Goal: Information Seeking & Learning: Learn about a topic

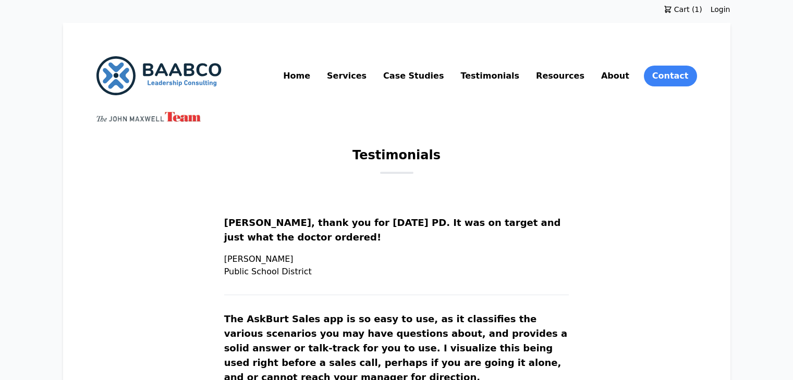
scroll to position [628, 0]
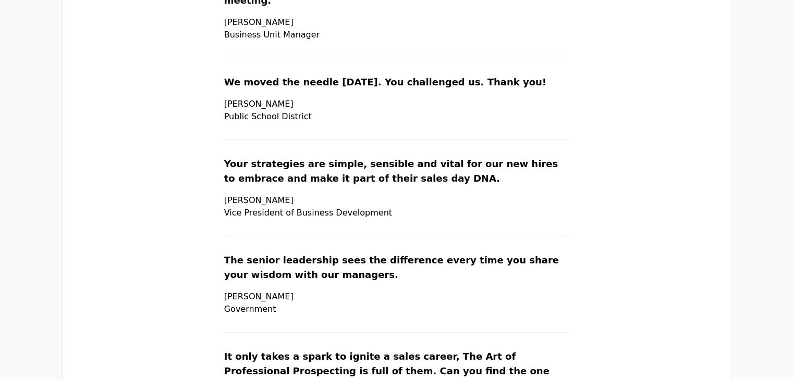
drag, startPoint x: 251, startPoint y: 130, endPoint x: 471, endPoint y: 183, distance: 226.1
click at [471, 183] on section "Your strategies are simple, sensible and vital for our new hires to embrace and…" at bounding box center [396, 197] width 345 height 80
copy section "Your strategies are simple, sensible and vital for our new hires to embrace and…"
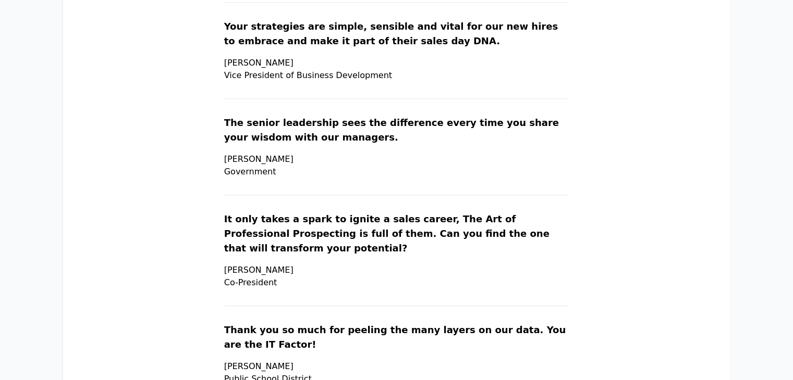
drag, startPoint x: 252, startPoint y: 90, endPoint x: 327, endPoint y: 137, distance: 88.9
click at [327, 137] on section "The senior leadership sees the difference every time you share your wisdom with…" at bounding box center [396, 156] width 345 height 80
copy section "The senior leadership sees the difference every time you share your wisdom with…"
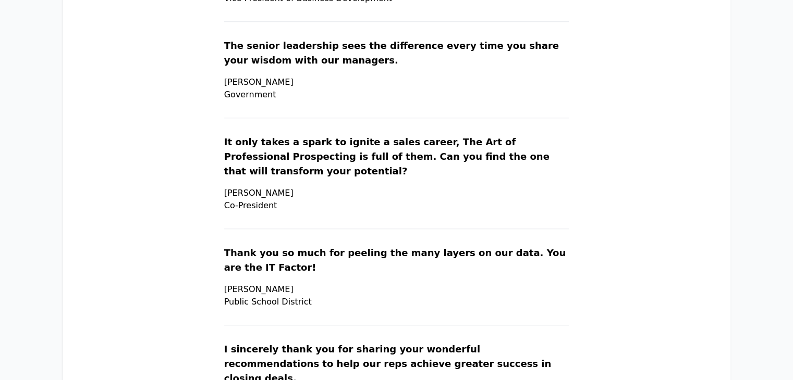
scroll to position [844, 0]
drag, startPoint x: 248, startPoint y: 109, endPoint x: 392, endPoint y: 176, distance: 159.0
click at [392, 176] on main "Testimonials [PERSON_NAME], thank you for [DATE] PD. It was on target and just …" at bounding box center [396, 187] width 600 height 1769
copy section "It only takes a spark to ignite a sales career, The Art of Professional Prospec…"
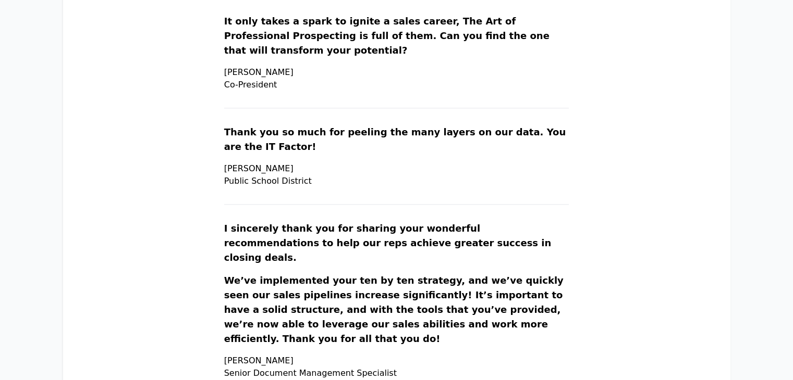
scroll to position [965, 0]
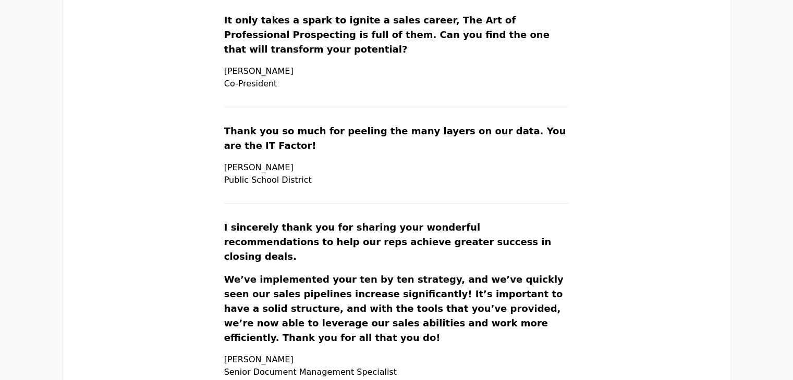
drag, startPoint x: 251, startPoint y: 97, endPoint x: 350, endPoint y: 145, distance: 110.0
click at [350, 145] on section "Thank you so much for peeling the many layers on our data. You are the IT Facto…" at bounding box center [396, 164] width 345 height 80
copy section "Thank you so much for peeling the many layers on our data. You are the IT Facto…"
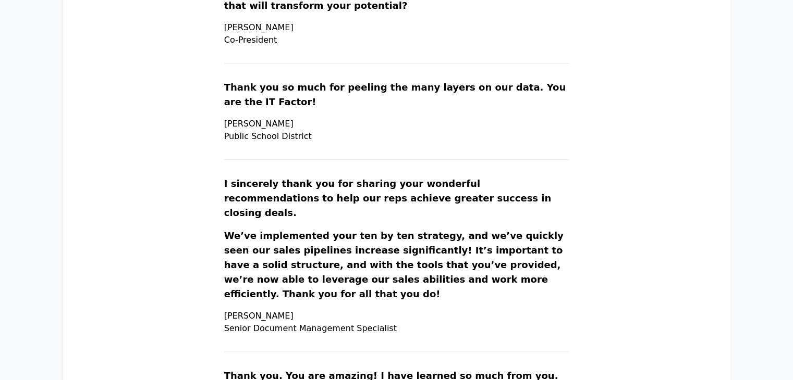
scroll to position [1008, 0]
drag, startPoint x: 250, startPoint y: 154, endPoint x: 439, endPoint y: 301, distance: 239.1
click at [439, 301] on section "I sincerely thank you for sharing your wonderful recommendations to help our re…" at bounding box center [396, 265] width 345 height 176
copy section "I sincerely thank you for sharing your wonderful recommendations to help our re…"
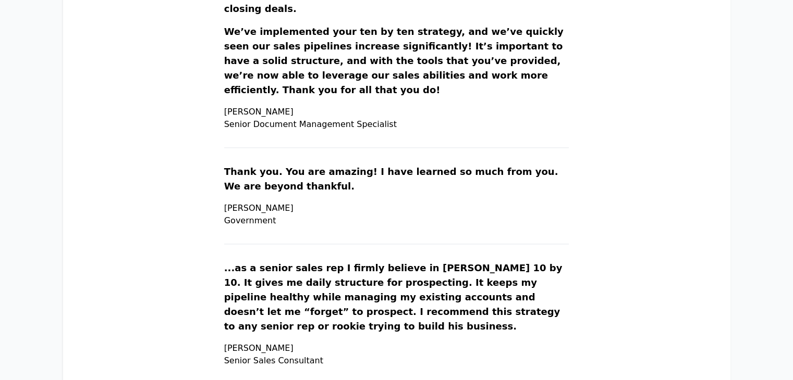
scroll to position [1215, 0]
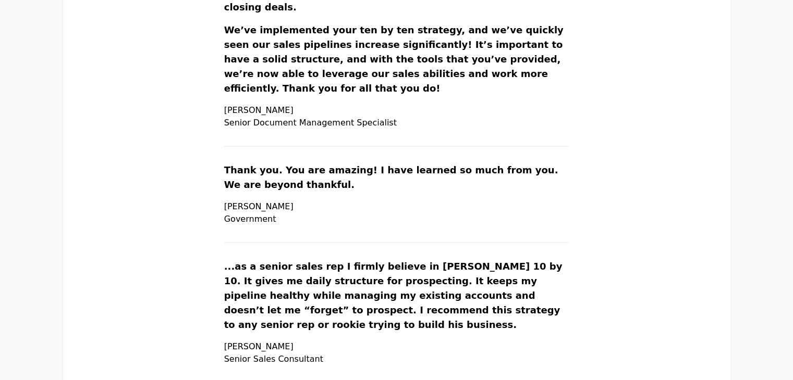
drag, startPoint x: 250, startPoint y: 139, endPoint x: 324, endPoint y: 198, distance: 94.9
copy section "Thank you. You are amazing! I have learned so much from you. We are beyond than…"
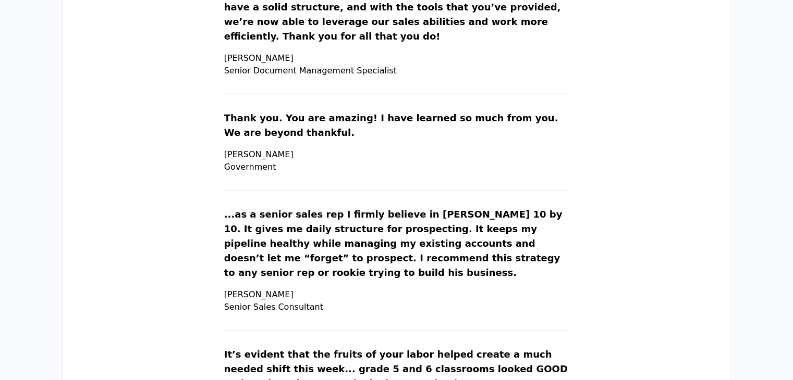
drag, startPoint x: 250, startPoint y: 188, endPoint x: 352, endPoint y: 276, distance: 134.8
click at [352, 276] on section "...as a senior sales rep I firmly believe in [PERSON_NAME] 10 by 10. It gives m…" at bounding box center [396, 269] width 345 height 124
copy section "...as a senior sales rep I firmly believe in [PERSON_NAME] 10 by 10. It gives m…"
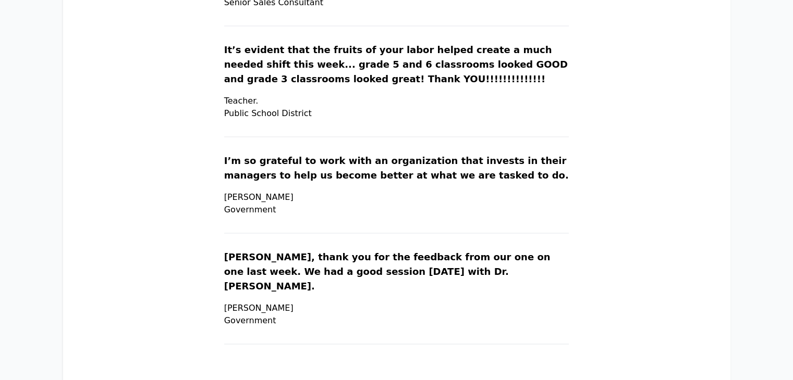
scroll to position [1573, 0]
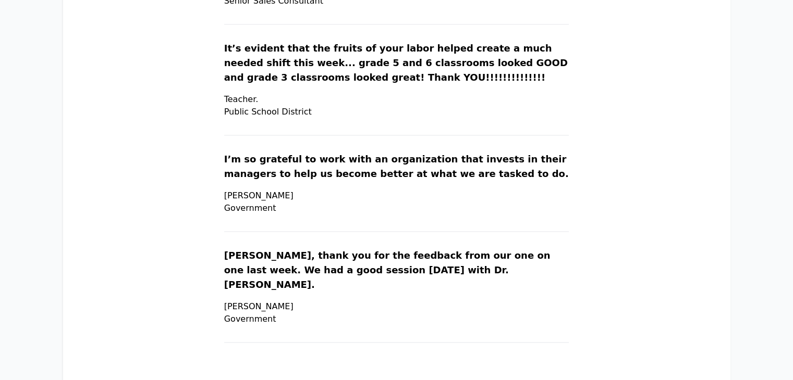
drag, startPoint x: 246, startPoint y: 19, endPoint x: 346, endPoint y: 84, distance: 119.4
copy section "It’s evident that the fruits of your labor helped create a much needed shift th…"
drag, startPoint x: 250, startPoint y: 128, endPoint x: 319, endPoint y: 195, distance: 96.5
click at [319, 195] on section "I’m so grateful to work with an organization that invests in their managers to …" at bounding box center [396, 192] width 345 height 80
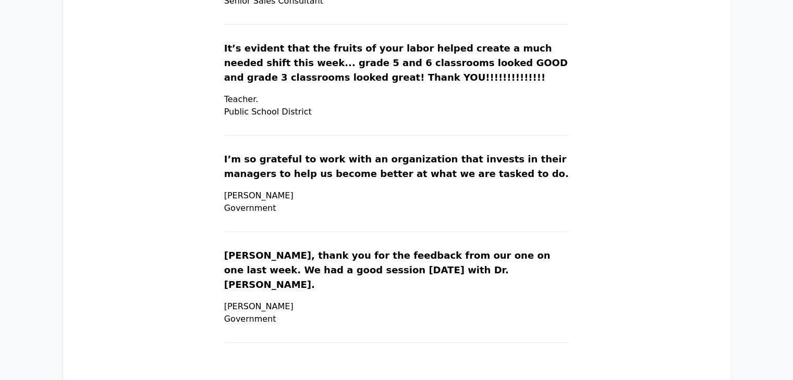
copy section "I’m so grateful to work with an organization that invests in their managers to …"
drag, startPoint x: 250, startPoint y: 226, endPoint x: 305, endPoint y: 270, distance: 70.8
click at [305, 270] on section "[PERSON_NAME], thank you for the feedback from our one on one last week. We had…" at bounding box center [396, 296] width 345 height 94
copy section "[PERSON_NAME], thank you for the feedback from our one on one last week. We had…"
